Goal: Task Accomplishment & Management: Manage account settings

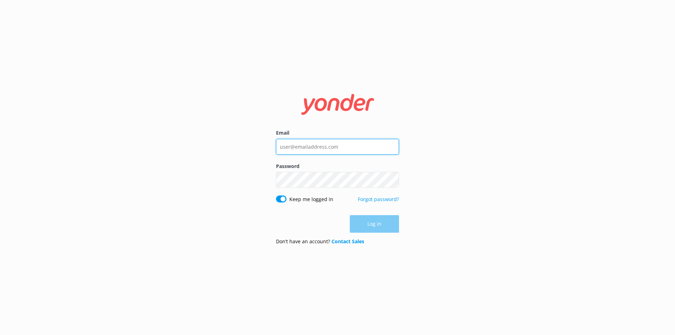
click at [306, 147] on input "Email" at bounding box center [337, 147] width 123 height 16
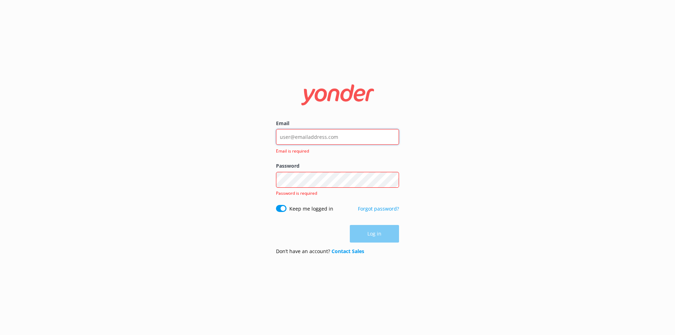
type input "[EMAIL_ADDRESS][DOMAIN_NAME]"
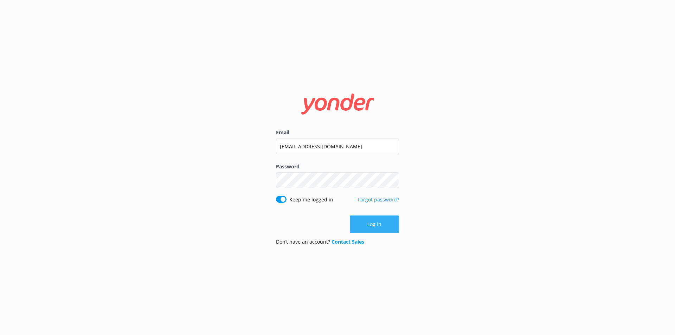
click at [383, 228] on button "Log in" at bounding box center [374, 224] width 49 height 18
